Goal: Use online tool/utility

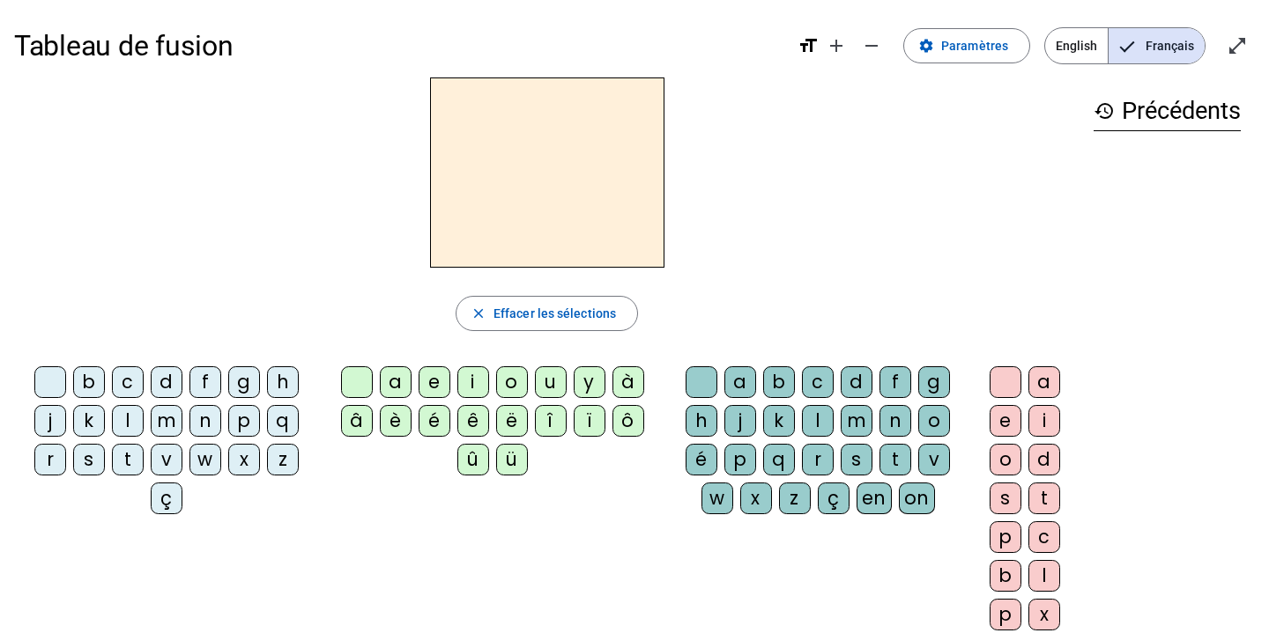
click at [107, 388] on letter-bubble "b" at bounding box center [92, 385] width 39 height 39
click at [384, 381] on div "a" at bounding box center [396, 382] width 32 height 32
click at [824, 388] on div "c" at bounding box center [818, 382] width 32 height 32
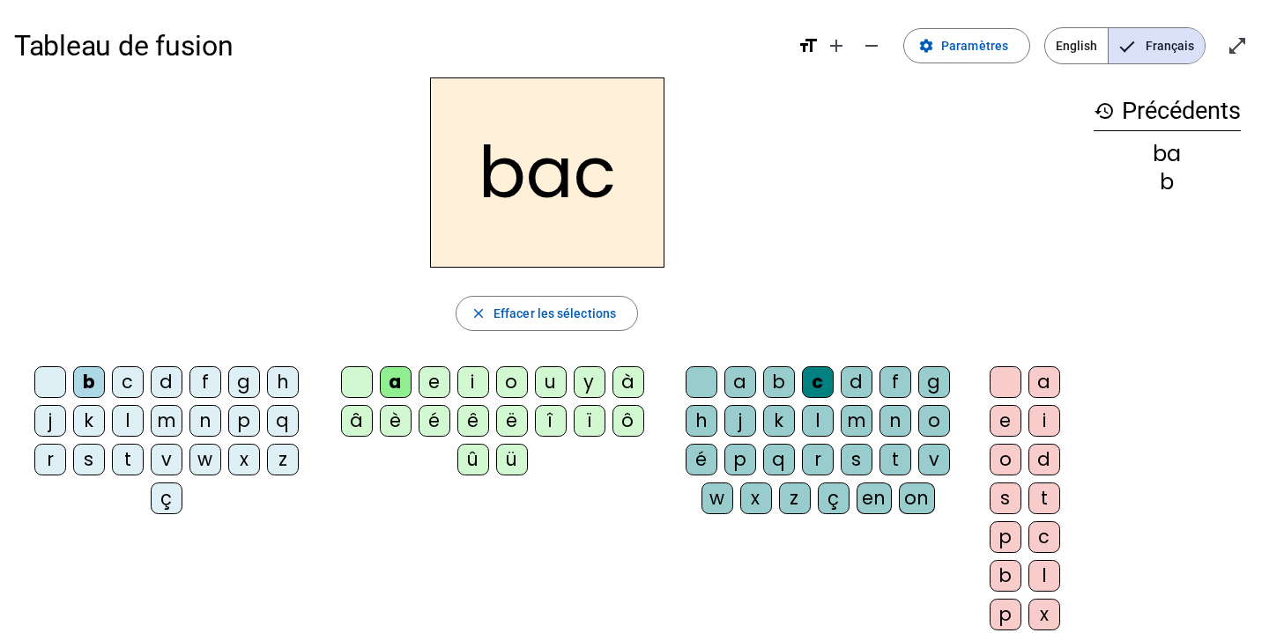
click at [166, 424] on div "m" at bounding box center [167, 421] width 32 height 32
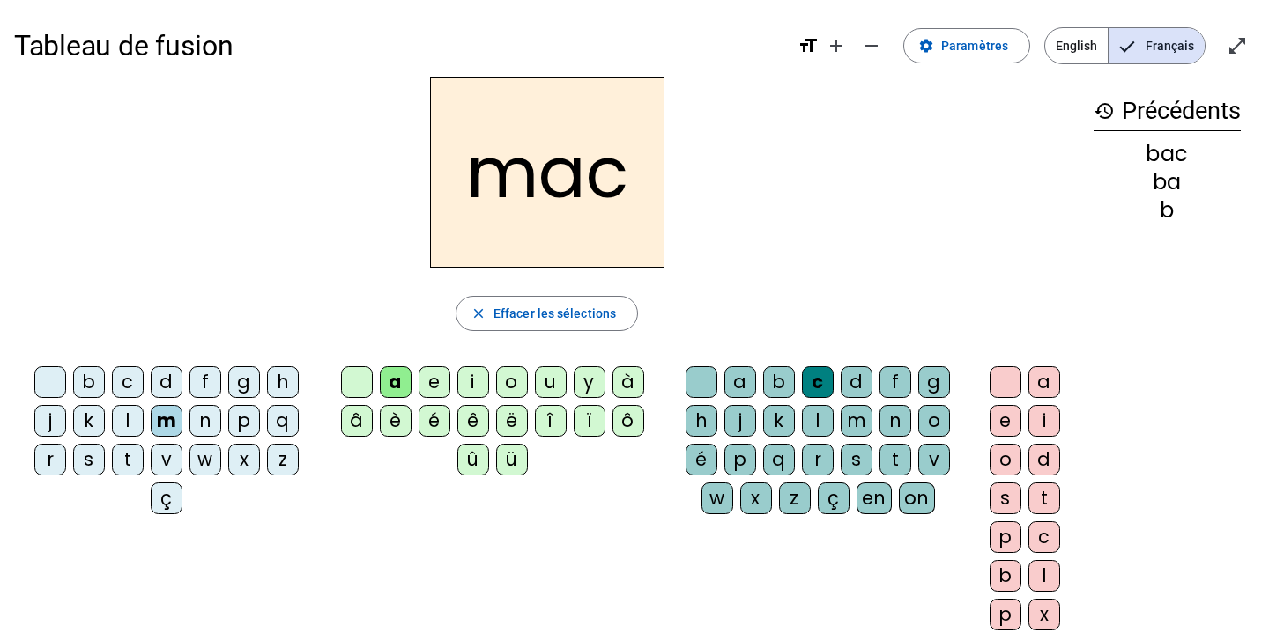
click at [198, 455] on div "w" at bounding box center [205, 460] width 32 height 32
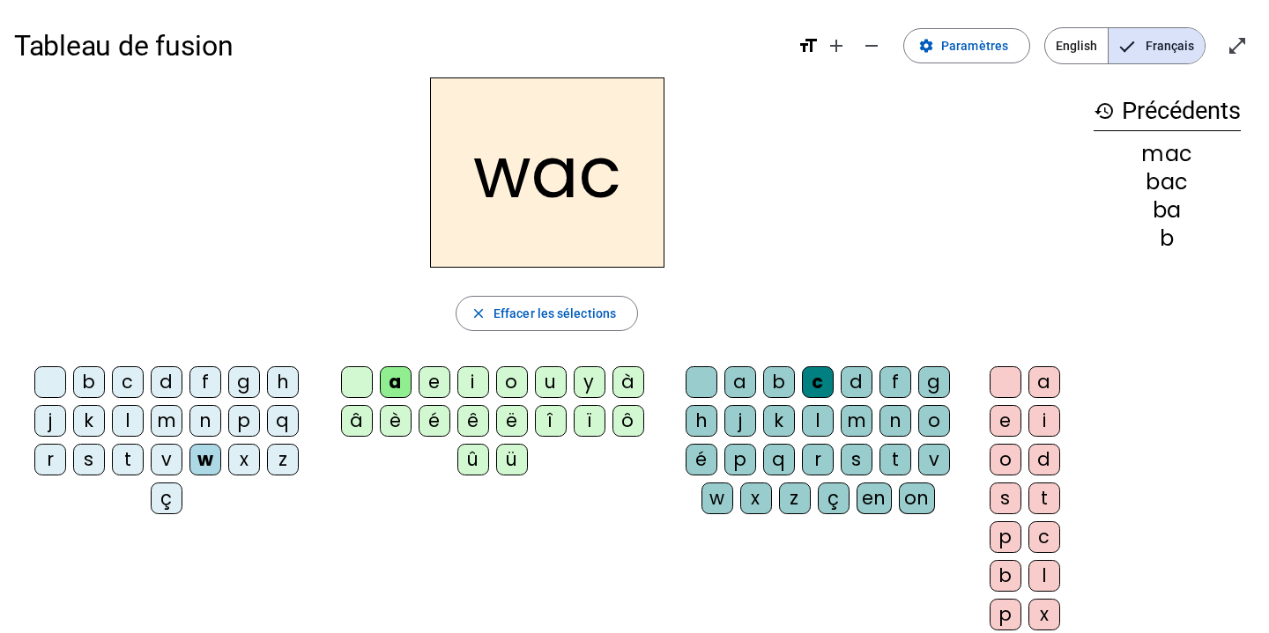
click at [92, 420] on div "k" at bounding box center [89, 421] width 32 height 32
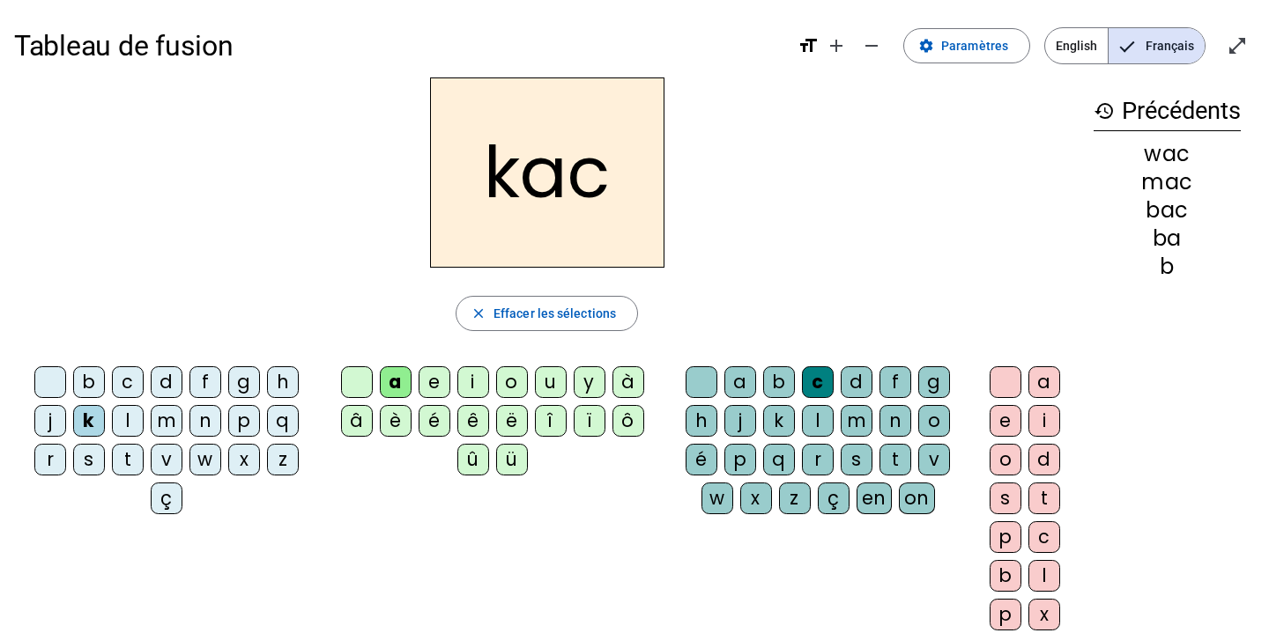
click at [54, 423] on div "j" at bounding box center [50, 421] width 32 height 32
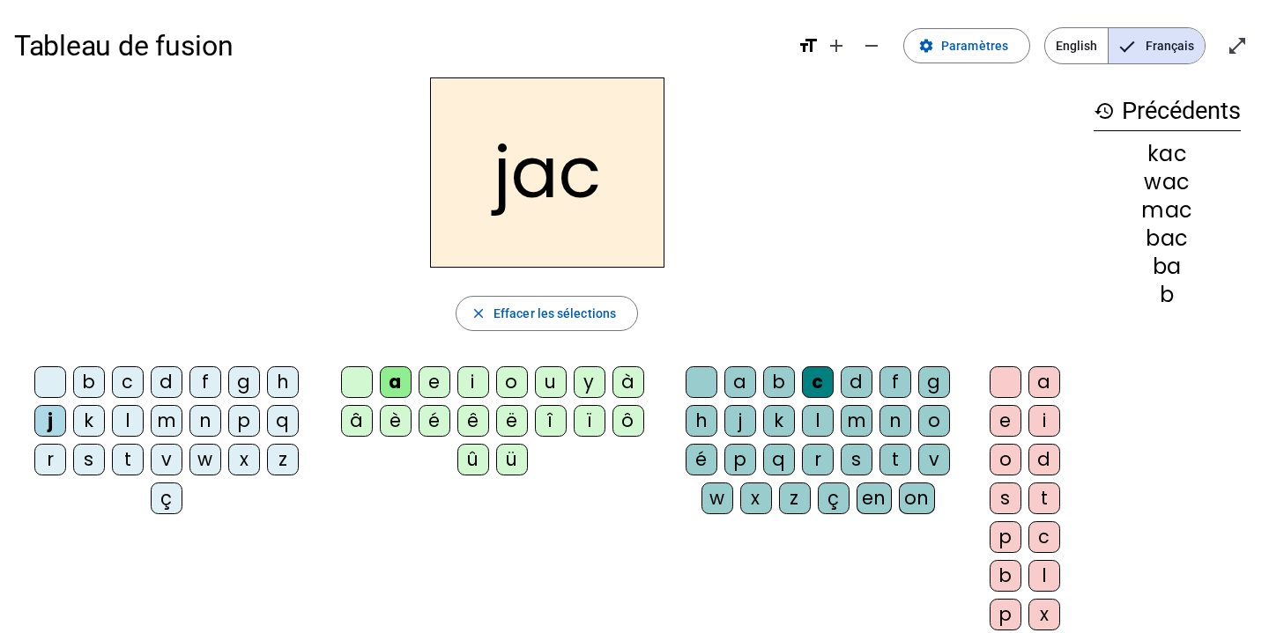
click at [248, 387] on div "g" at bounding box center [244, 382] width 32 height 32
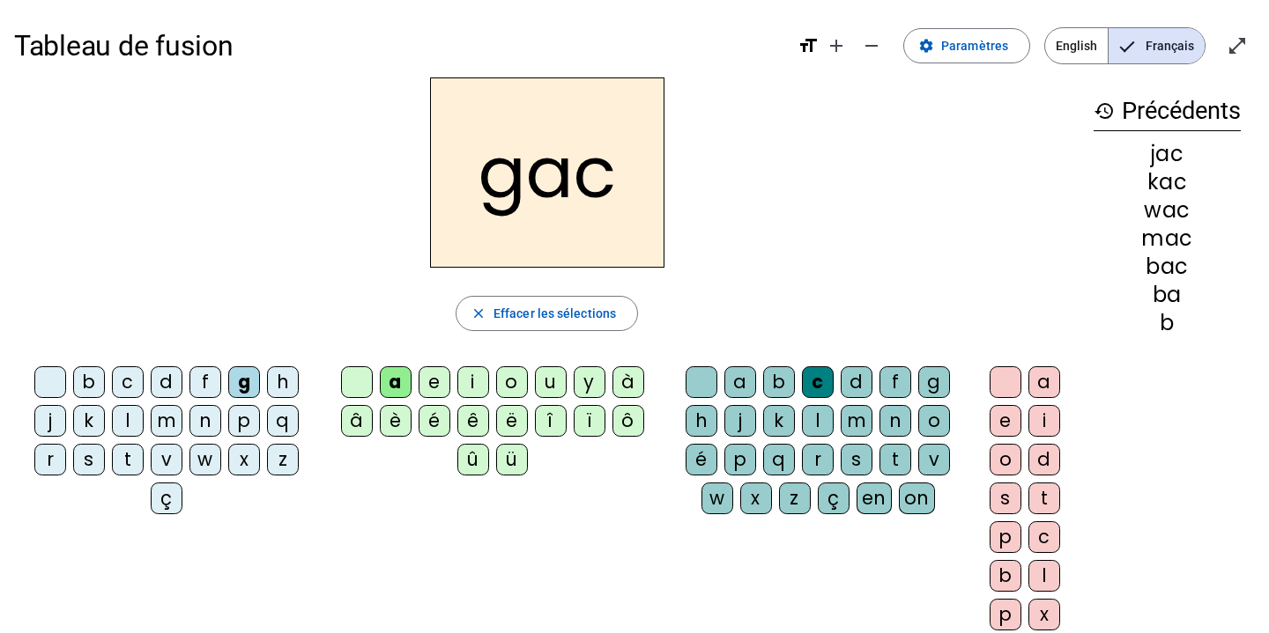
click at [285, 379] on div "h" at bounding box center [283, 382] width 32 height 32
click at [211, 385] on div "f" at bounding box center [205, 382] width 32 height 32
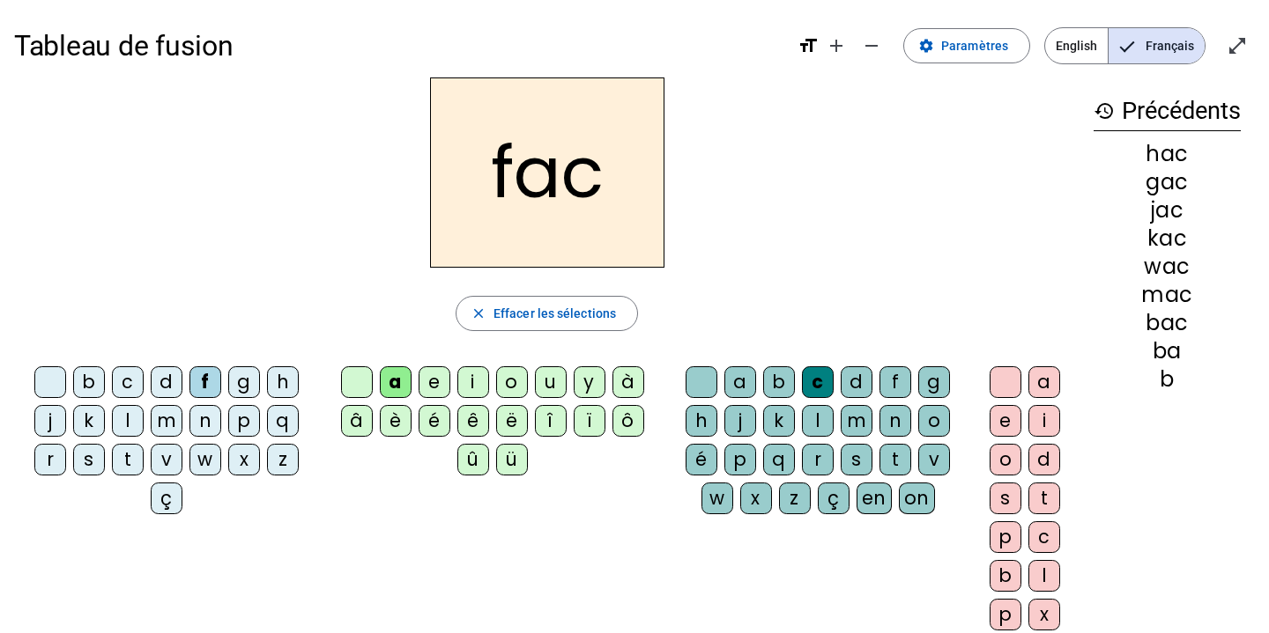
click at [428, 418] on div "é" at bounding box center [434, 421] width 32 height 32
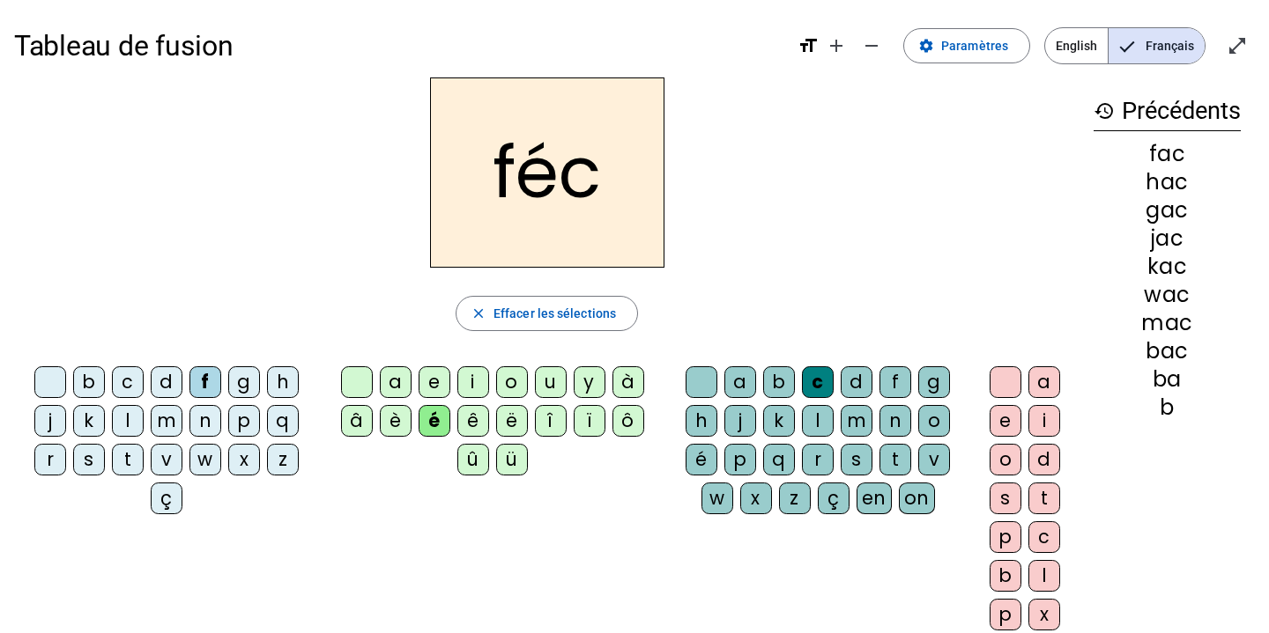
click at [507, 463] on div "ü" at bounding box center [512, 460] width 32 height 32
click at [434, 386] on div "e" at bounding box center [434, 382] width 32 height 32
click at [365, 418] on div "â" at bounding box center [357, 421] width 32 height 32
click at [54, 375] on div at bounding box center [50, 382] width 32 height 32
